Goal: Communication & Community: Answer question/provide support

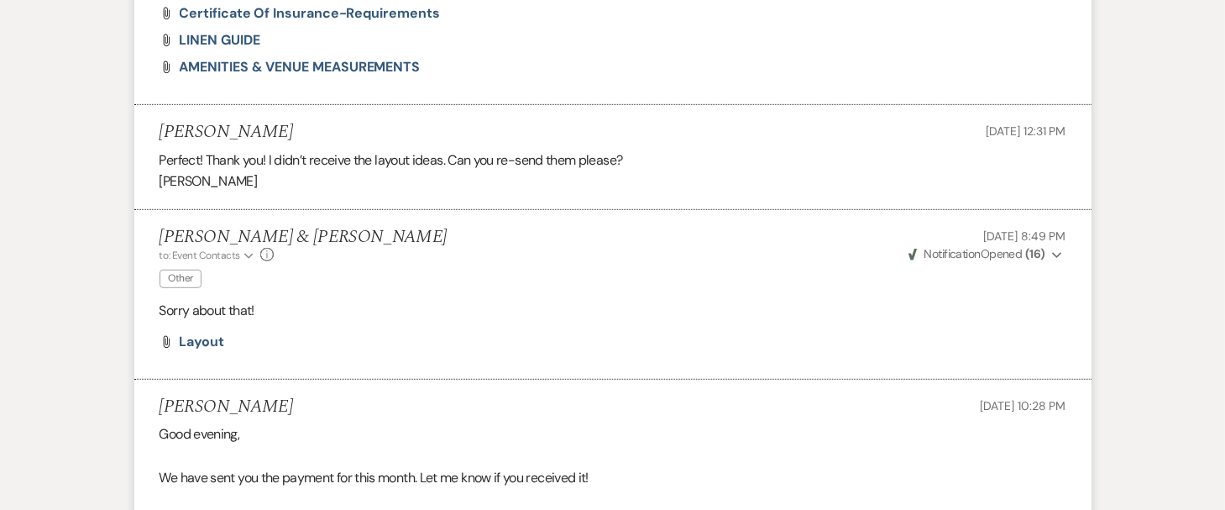
scroll to position [931, 0]
click at [201, 333] on span "layout" at bounding box center [202, 341] width 45 height 18
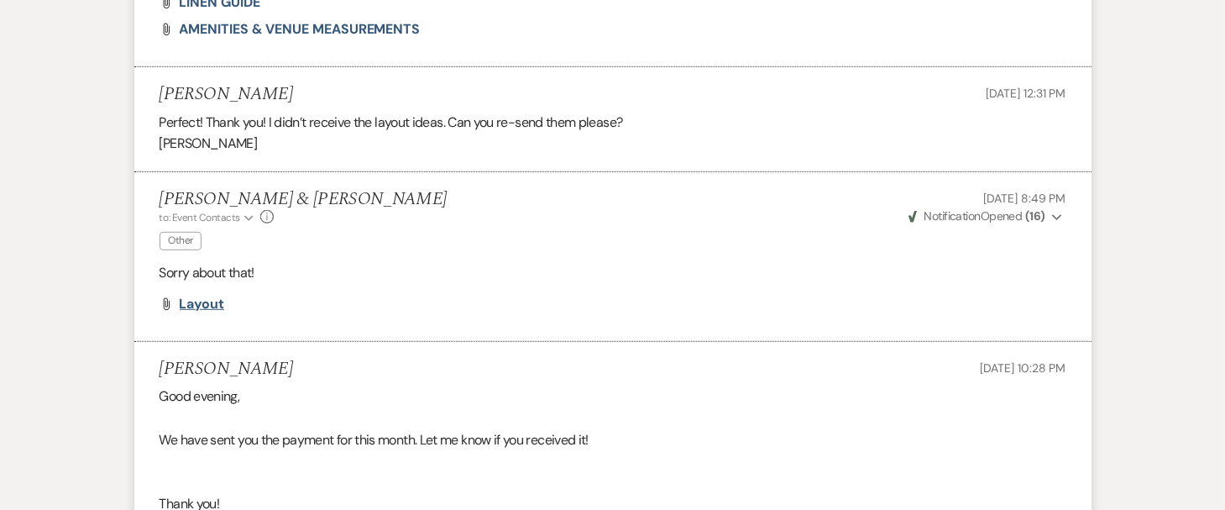
scroll to position [967, 0]
click at [201, 305] on span "layout" at bounding box center [202, 304] width 45 height 18
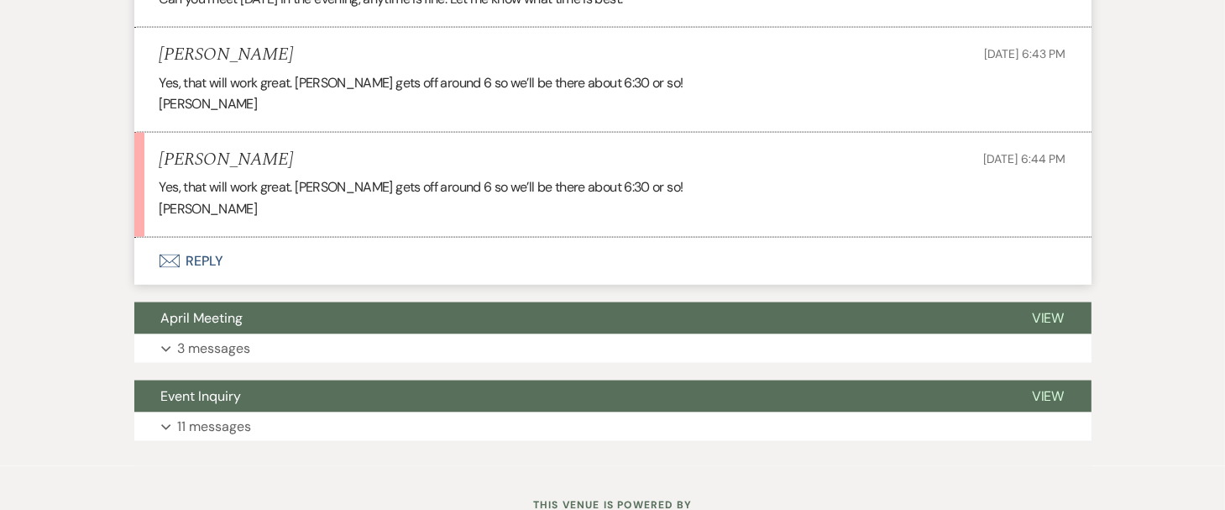
scroll to position [2502, 0]
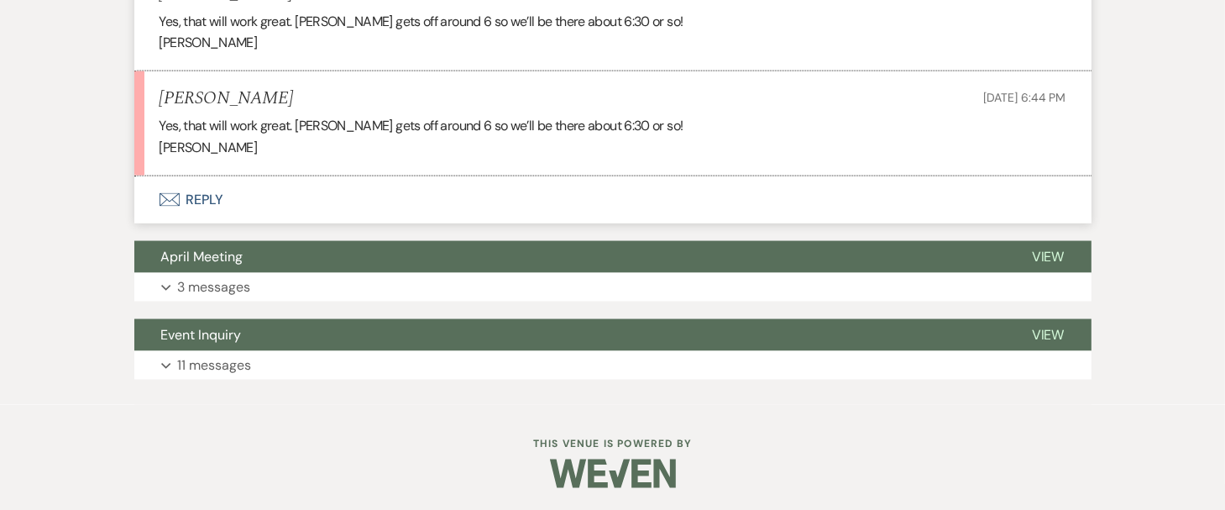
click at [170, 193] on icon "Envelope" at bounding box center [169, 199] width 20 height 13
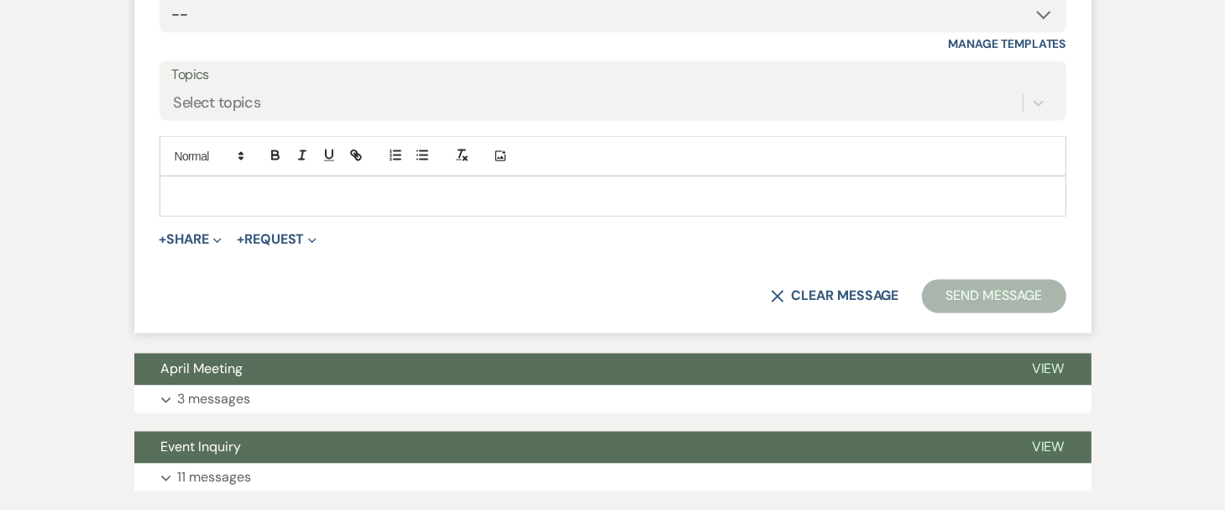
scroll to position [2841, 0]
click at [204, 188] on p at bounding box center [613, 197] width 880 height 18
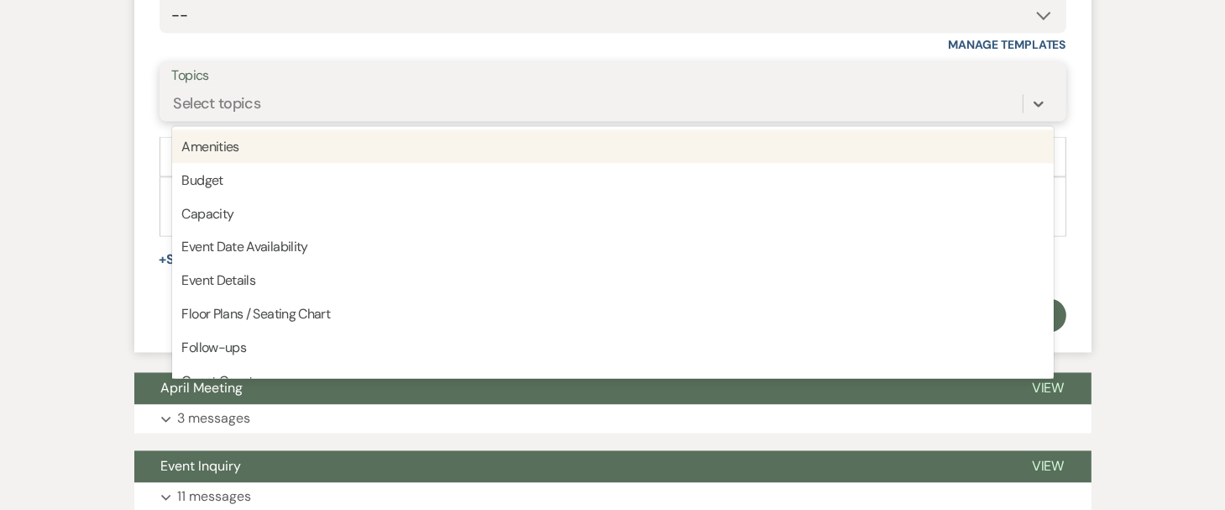
click at [186, 96] on div "Select topics" at bounding box center [217, 103] width 87 height 23
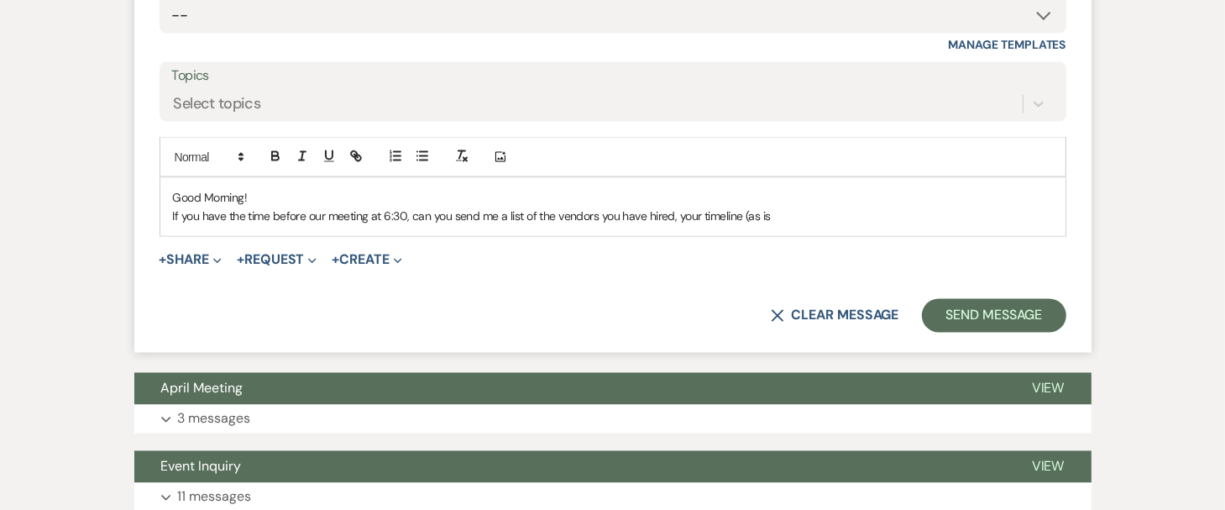
click at [771, 211] on p "If you have the time before our meeting at 6:30, can you send me a list of the …" at bounding box center [613, 215] width 880 height 18
click at [828, 206] on p "If you have the time before our meeting at 6:30, can you send me a list of the …" at bounding box center [613, 215] width 880 height 18
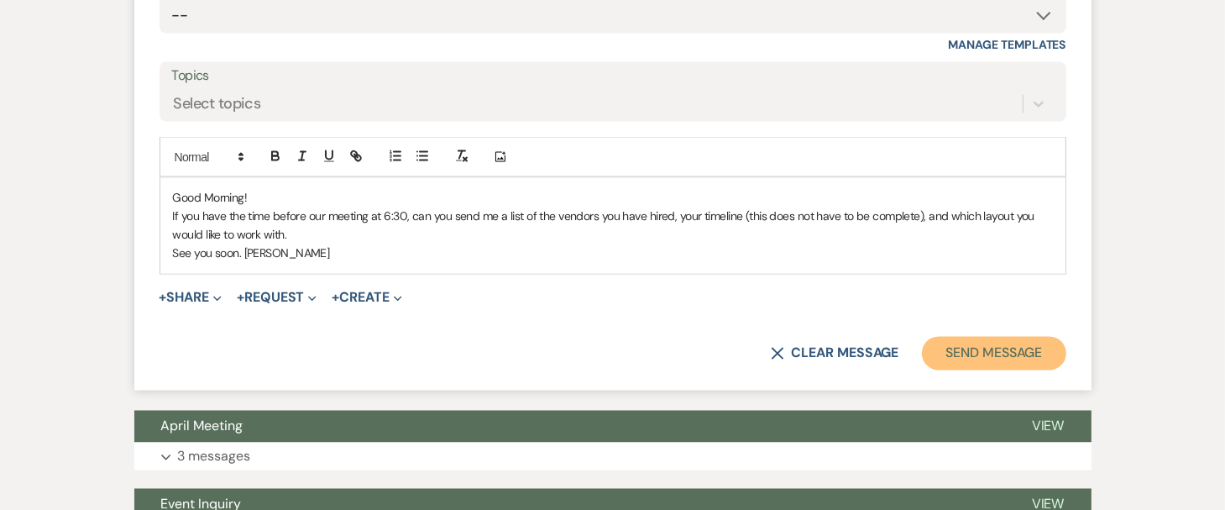
click at [995, 342] on button "Send Message" at bounding box center [994, 354] width 144 height 34
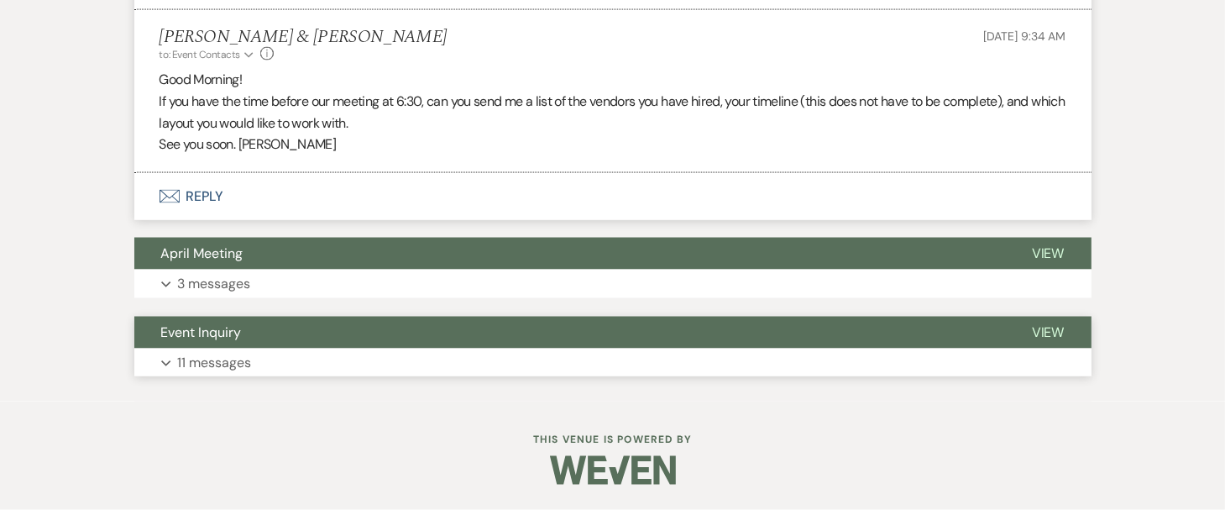
scroll to position [2665, 0]
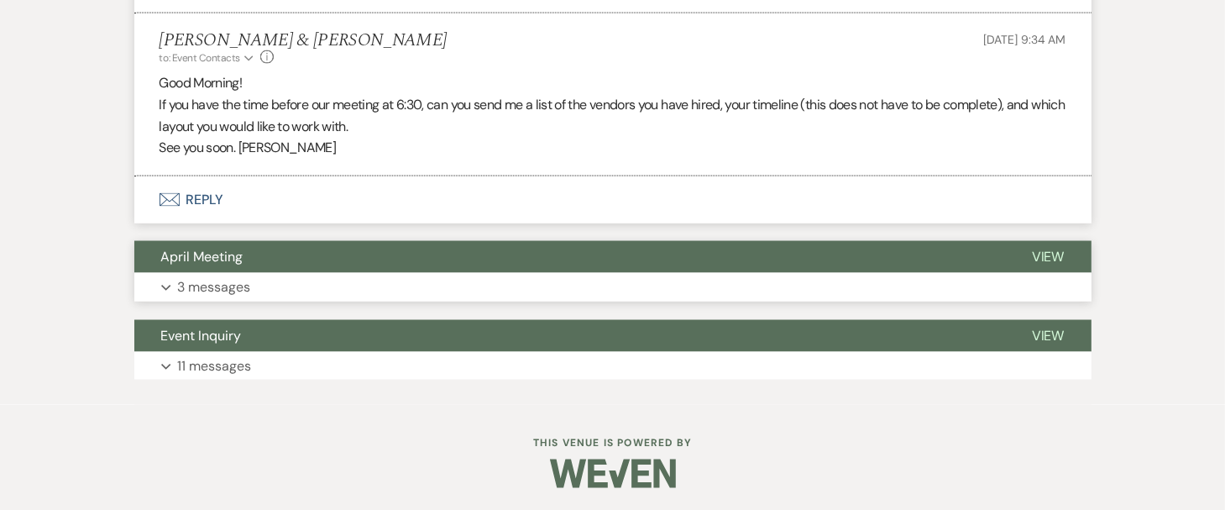
click at [218, 280] on p "3 messages" at bounding box center [214, 287] width 73 height 22
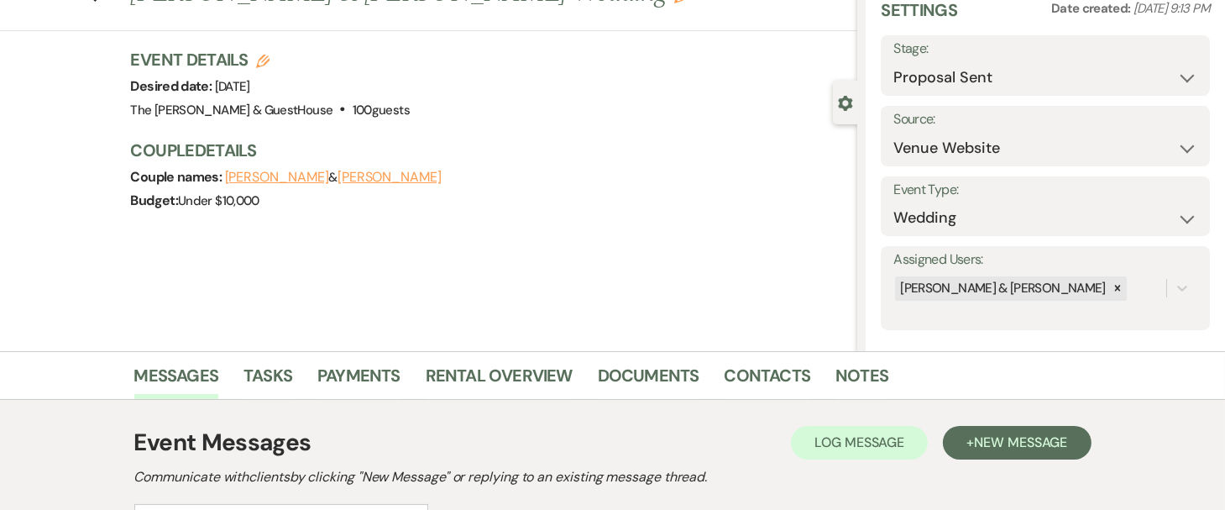
scroll to position [77, 0]
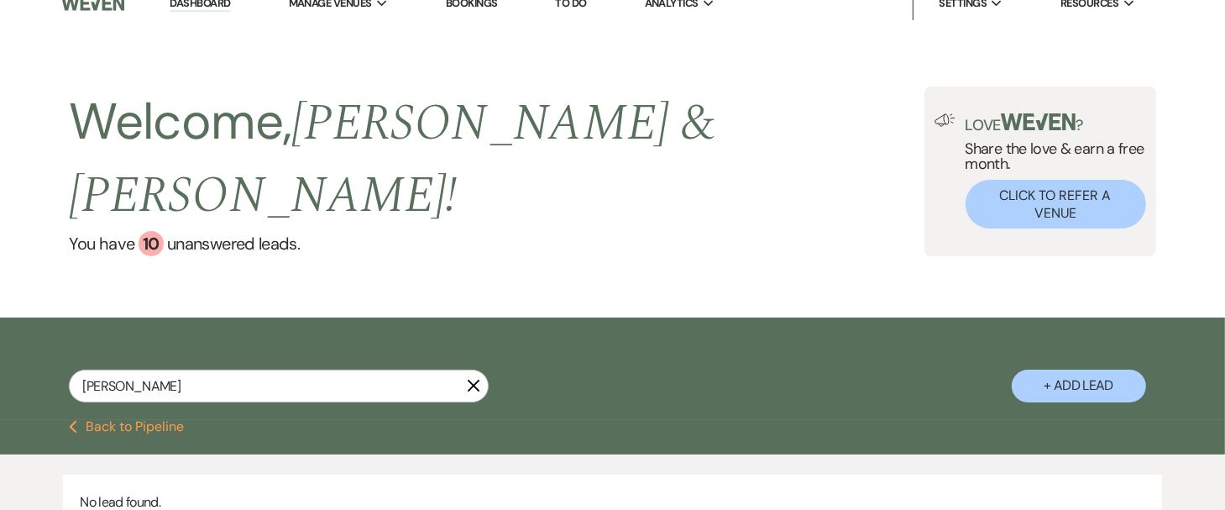
scroll to position [8, 0]
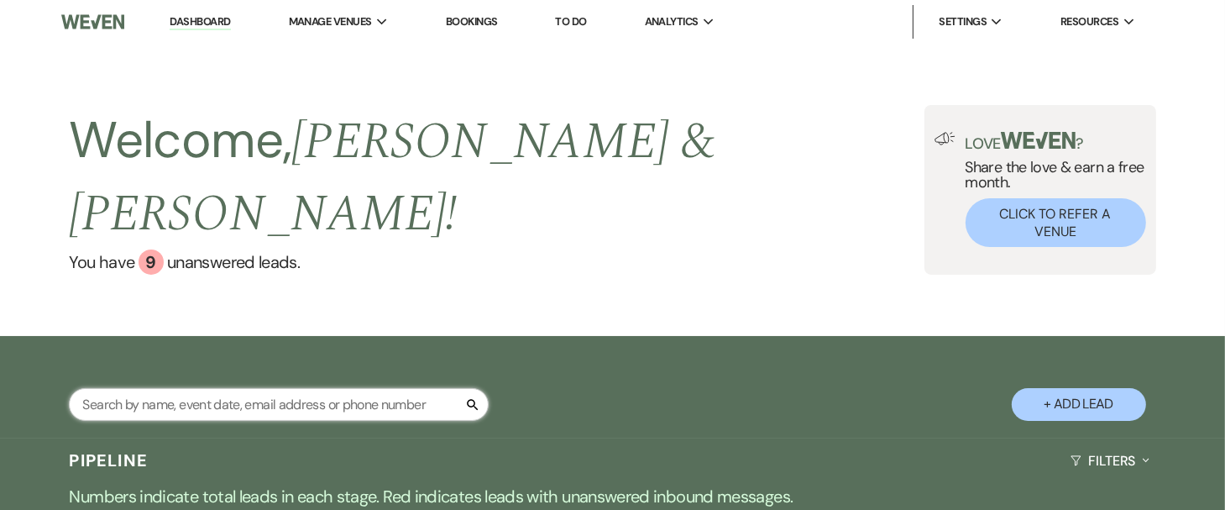
click at [196, 388] on input "text" at bounding box center [279, 404] width 420 height 33
type input "caty"
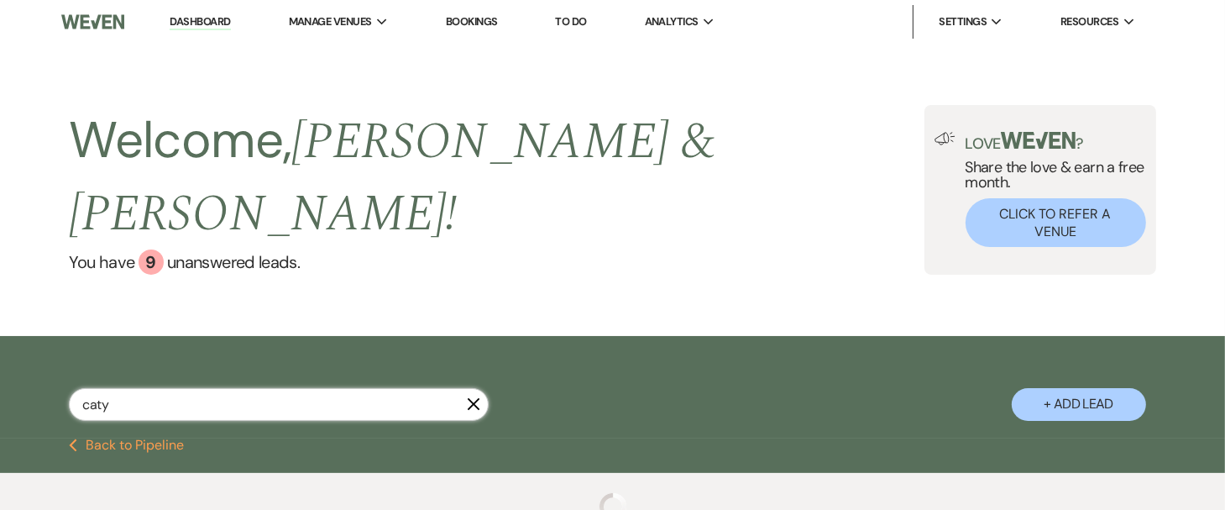
select select "6"
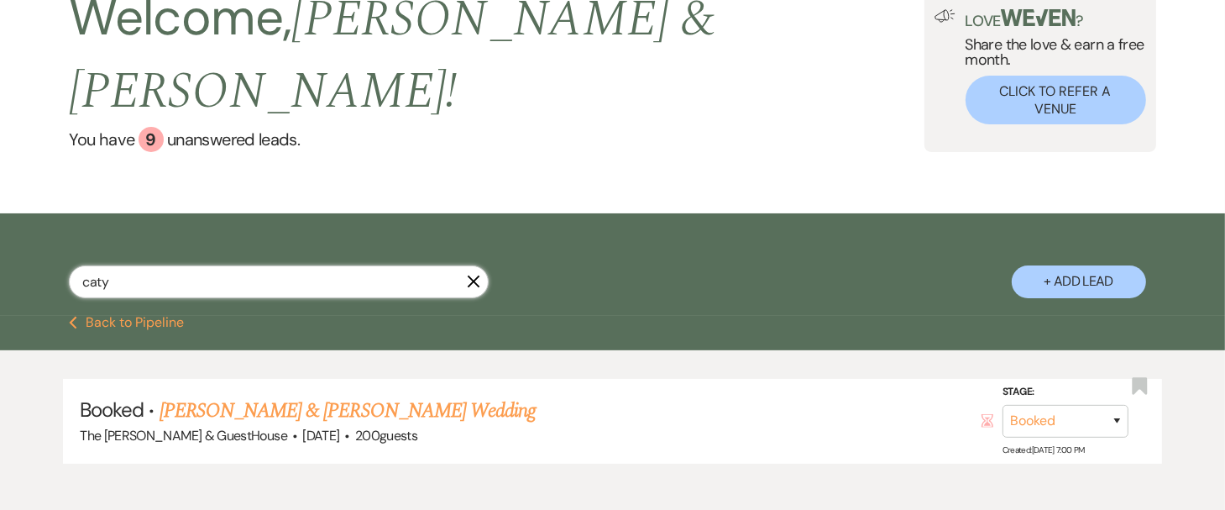
scroll to position [171, 0]
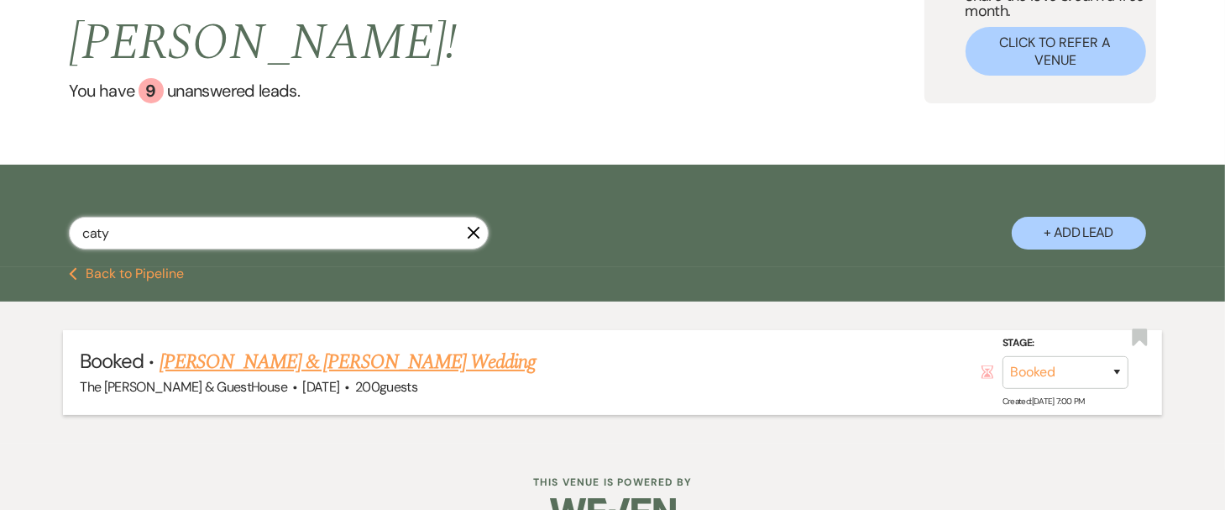
type input "caty"
click at [269, 347] on link "[PERSON_NAME] & [PERSON_NAME] Wedding" at bounding box center [347, 362] width 376 height 30
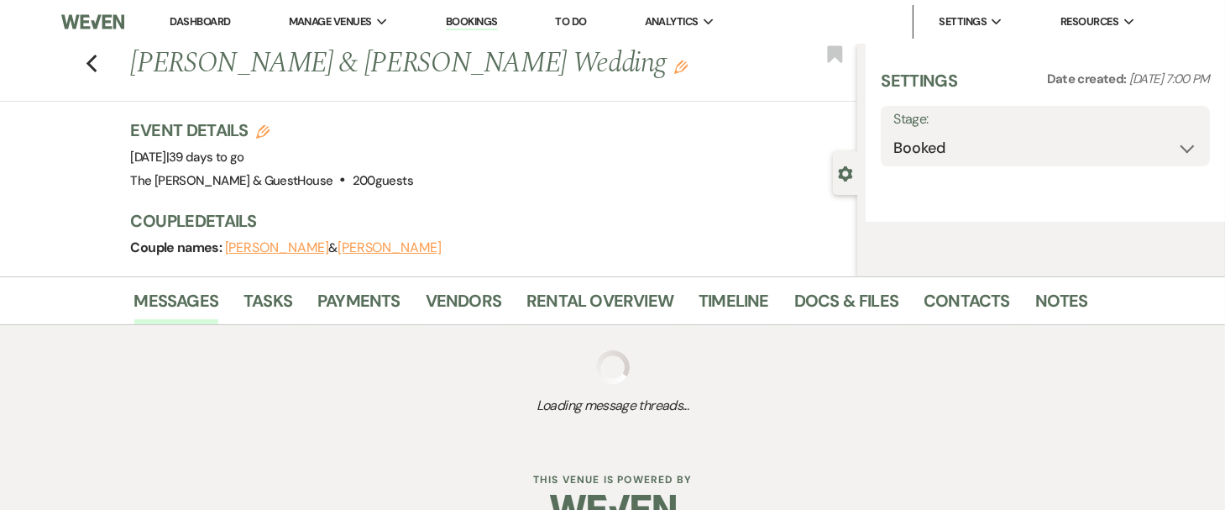
select select "6"
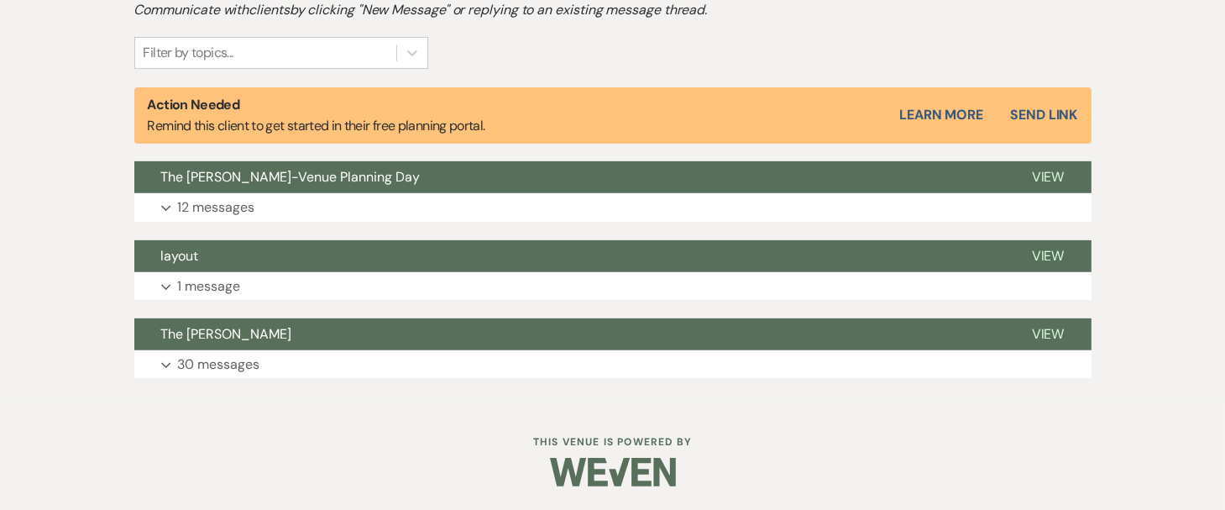
scroll to position [538, 0]
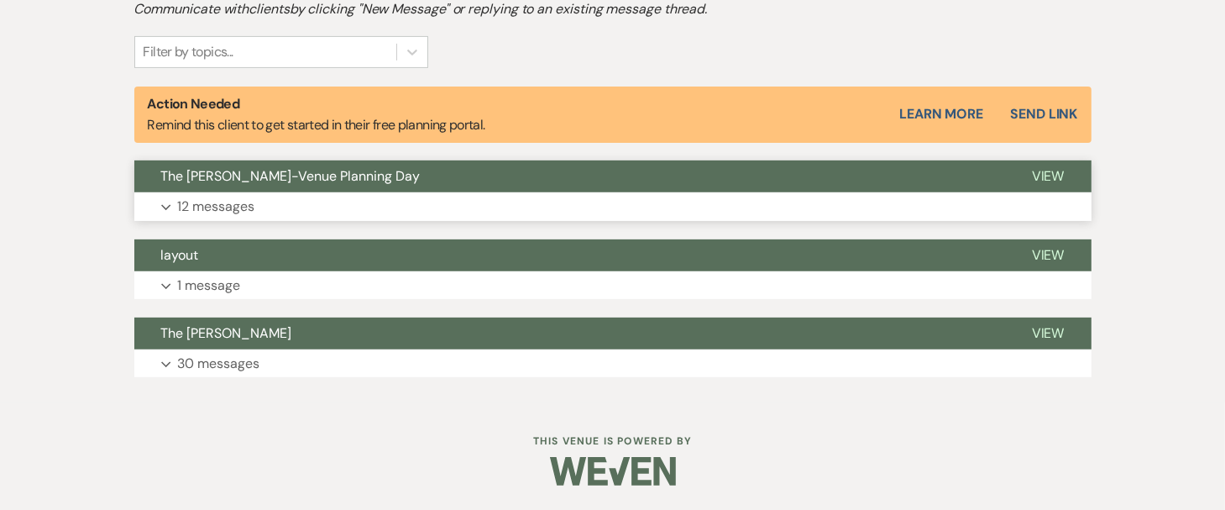
click at [226, 205] on p "12 messages" at bounding box center [216, 207] width 77 height 22
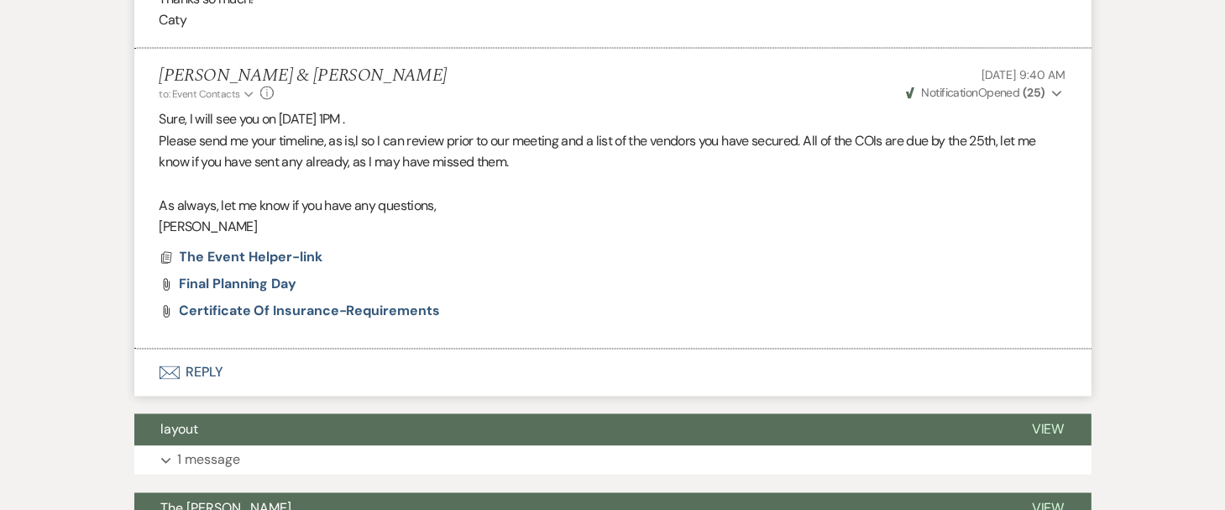
scroll to position [2981, 0]
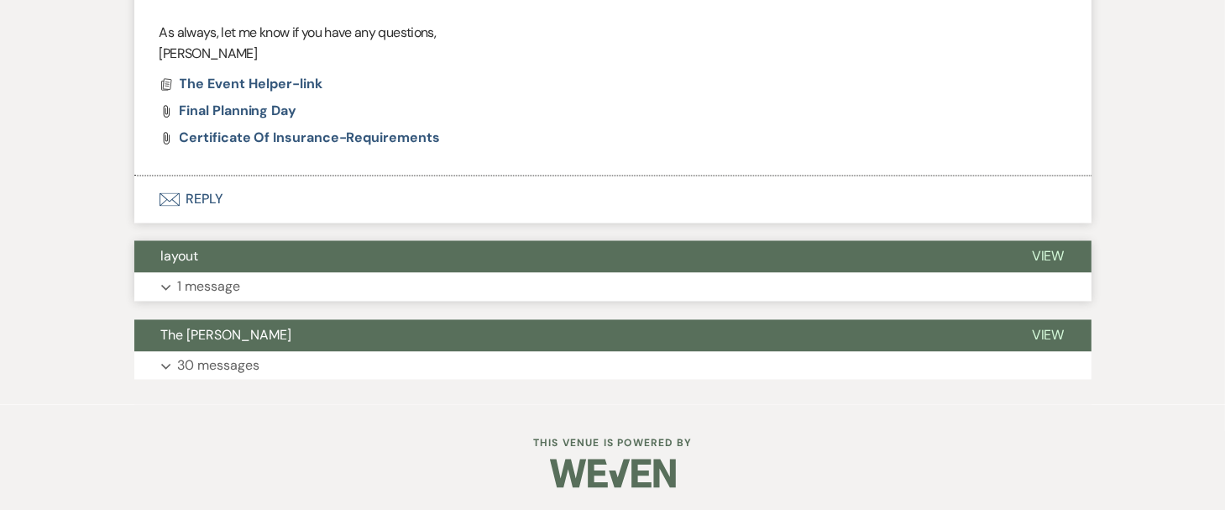
click at [222, 279] on p "1 message" at bounding box center [209, 287] width 63 height 22
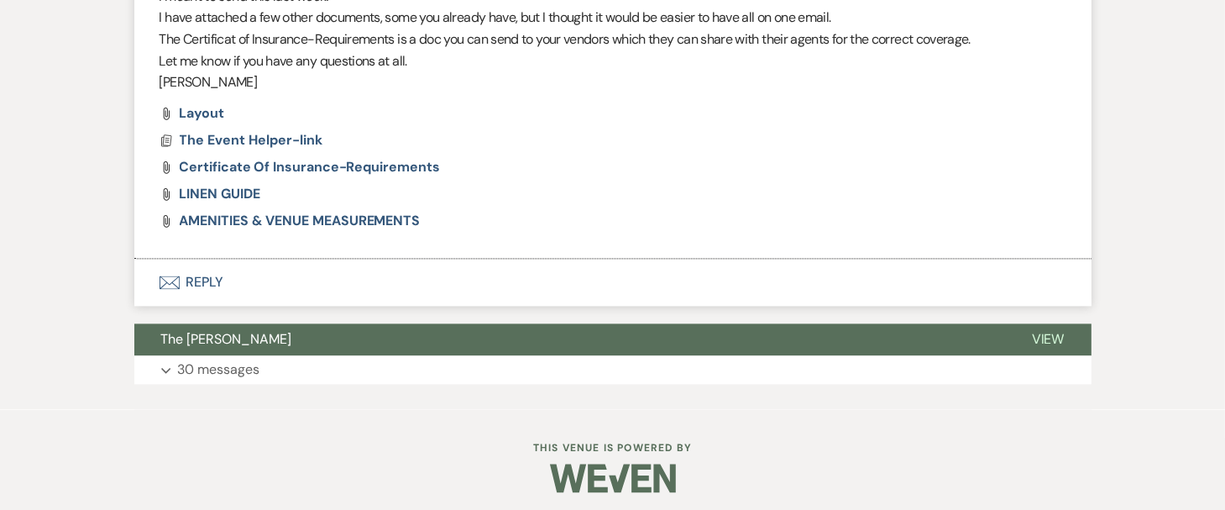
scroll to position [3406, 0]
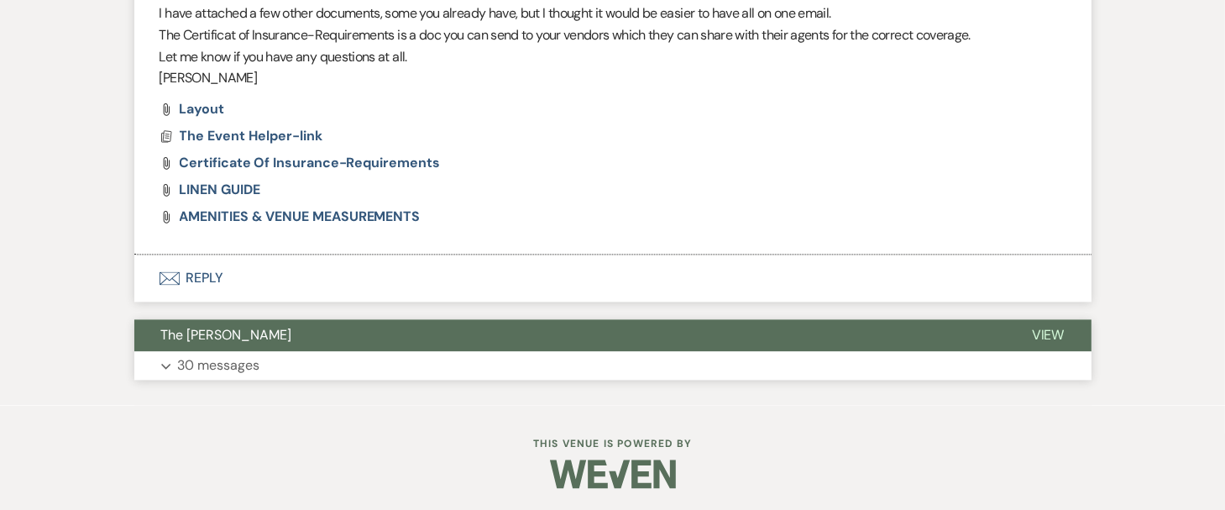
click at [203, 363] on p "30 messages" at bounding box center [219, 365] width 82 height 22
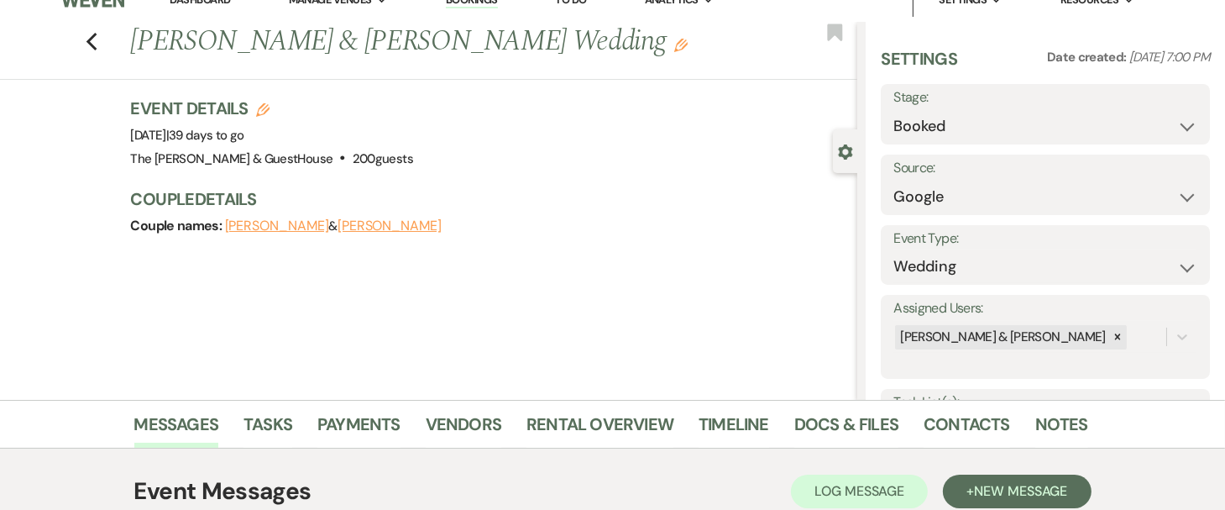
scroll to position [0, 0]
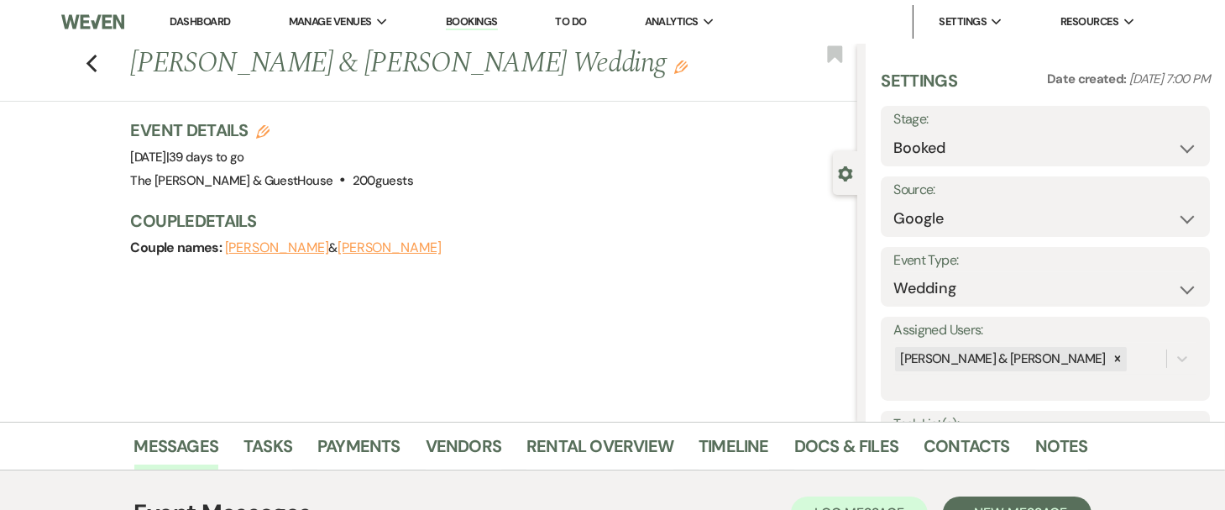
click at [102, 39] on link at bounding box center [92, 22] width 63 height 44
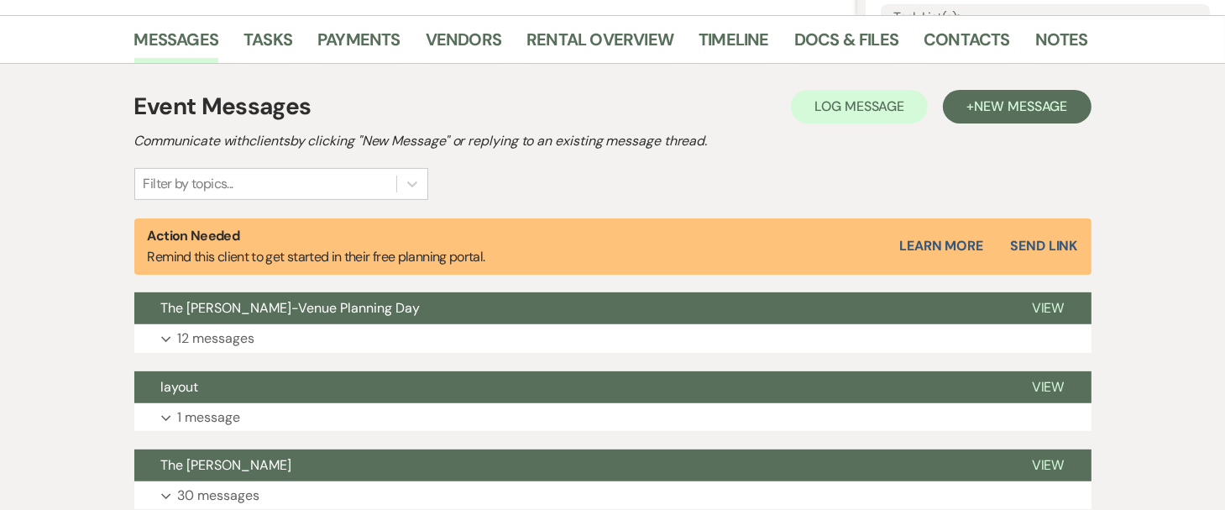
scroll to position [408, 0]
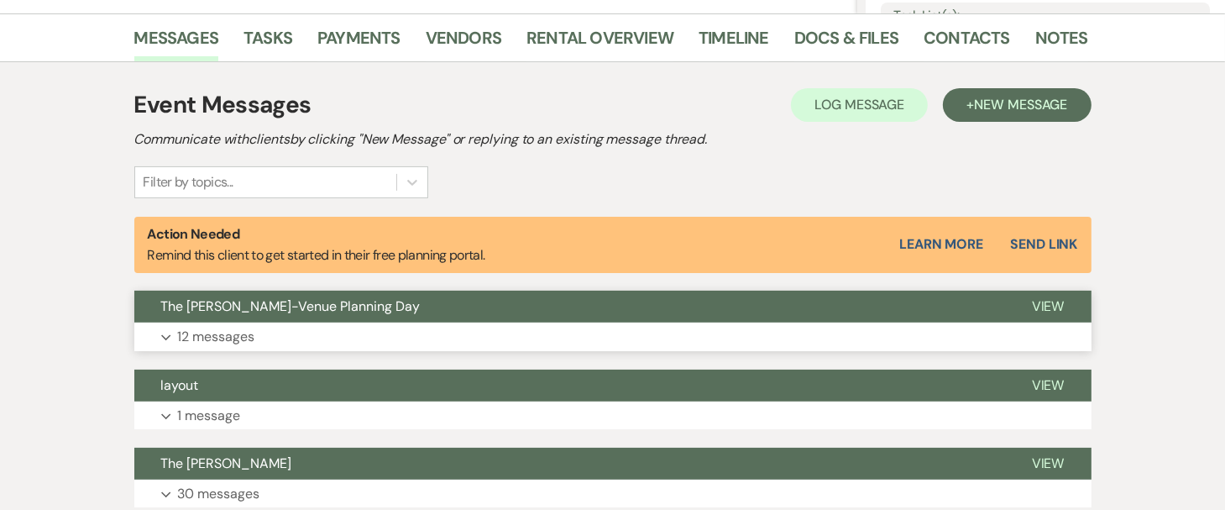
click at [215, 338] on p "12 messages" at bounding box center [216, 337] width 77 height 22
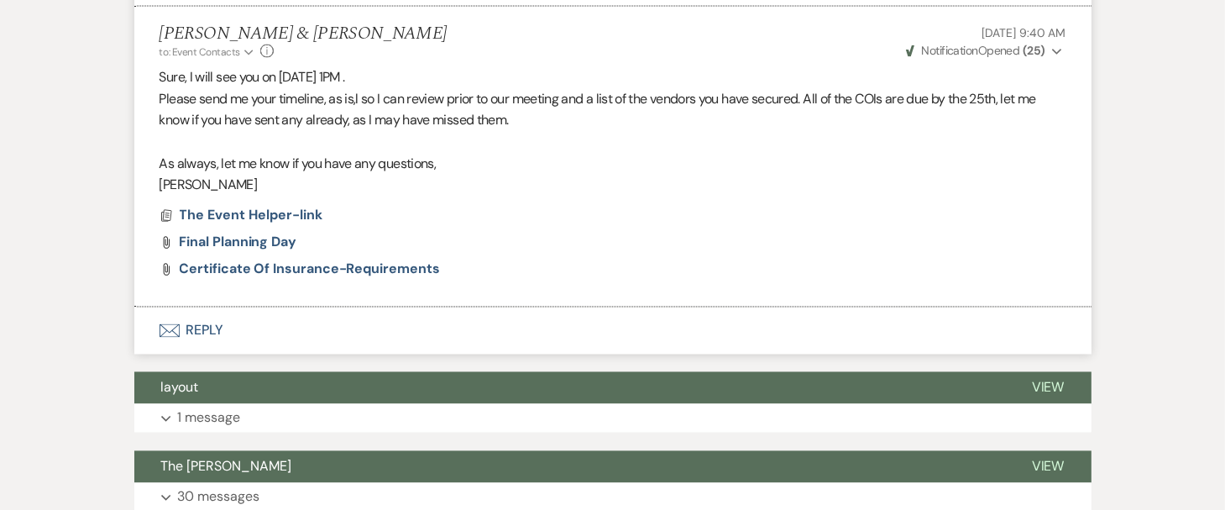
scroll to position [2850, 0]
